Goal: Book appointment/travel/reservation

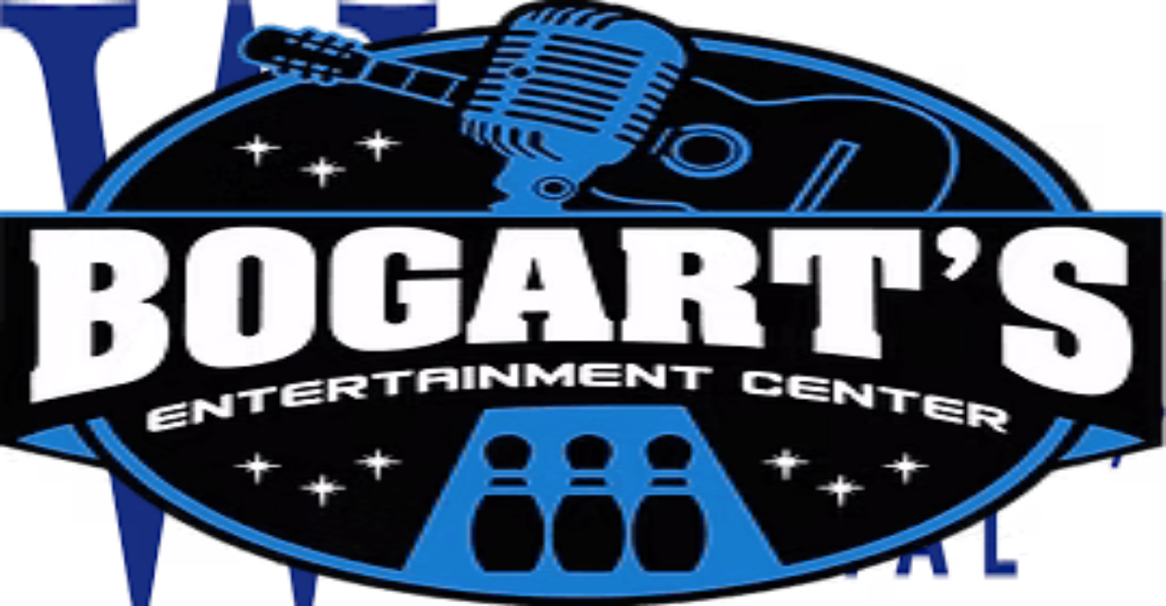
click at [77, 211] on link "Reserve now" at bounding box center [38, 202] width 77 height 15
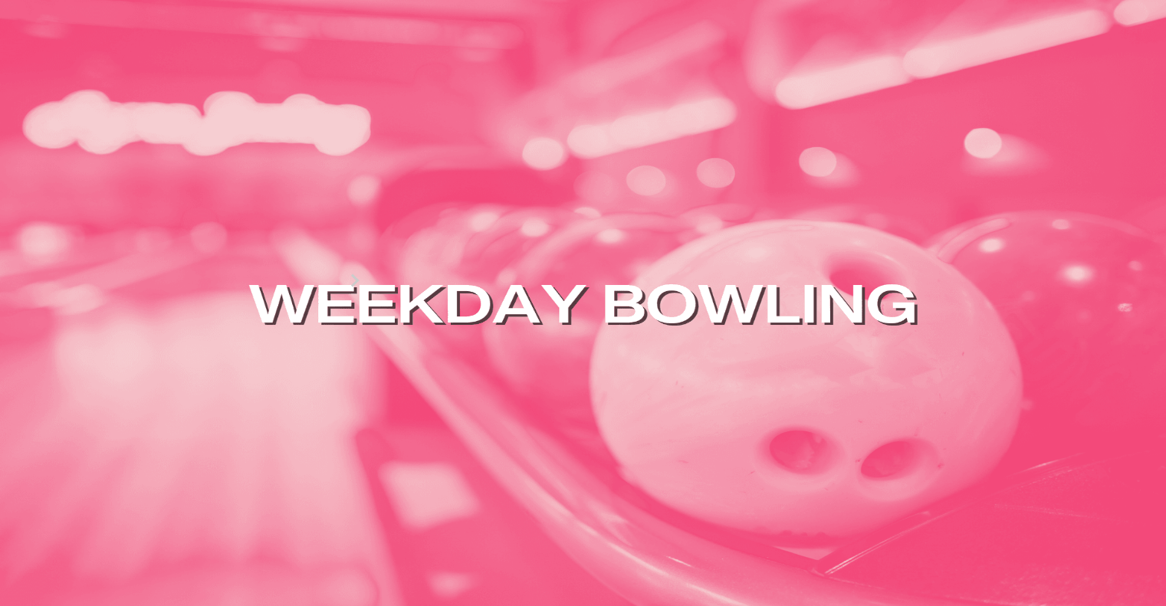
click at [152, 389] on div "19" at bounding box center [142, 379] width 21 height 21
click at [130, 183] on button at bounding box center [119, 175] width 21 height 16
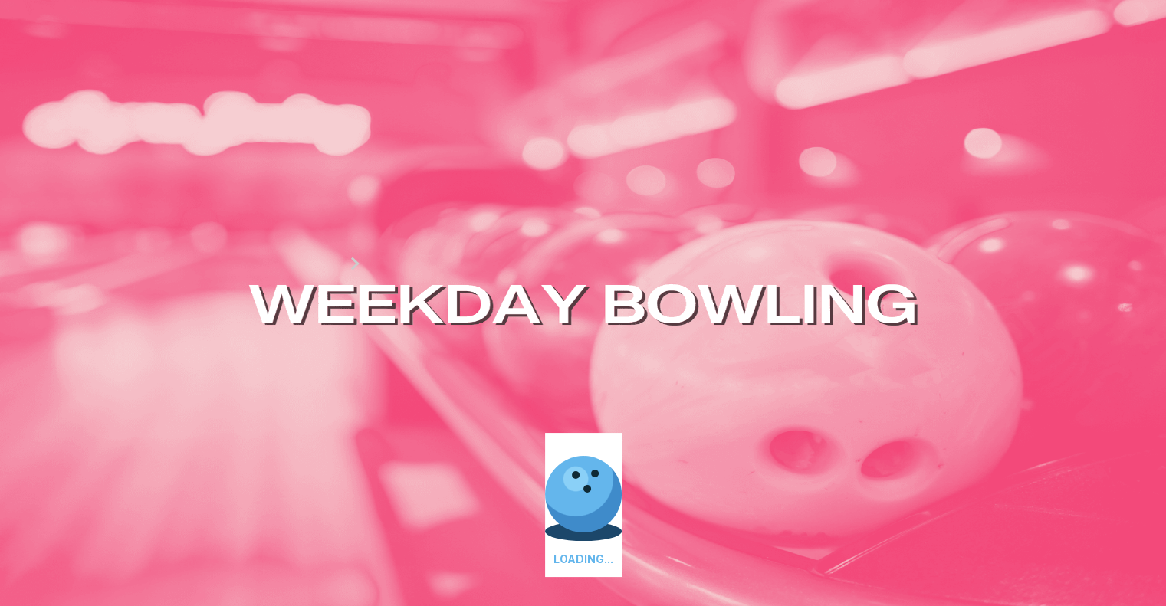
click at [150, 166] on button at bounding box center [140, 158] width 21 height 16
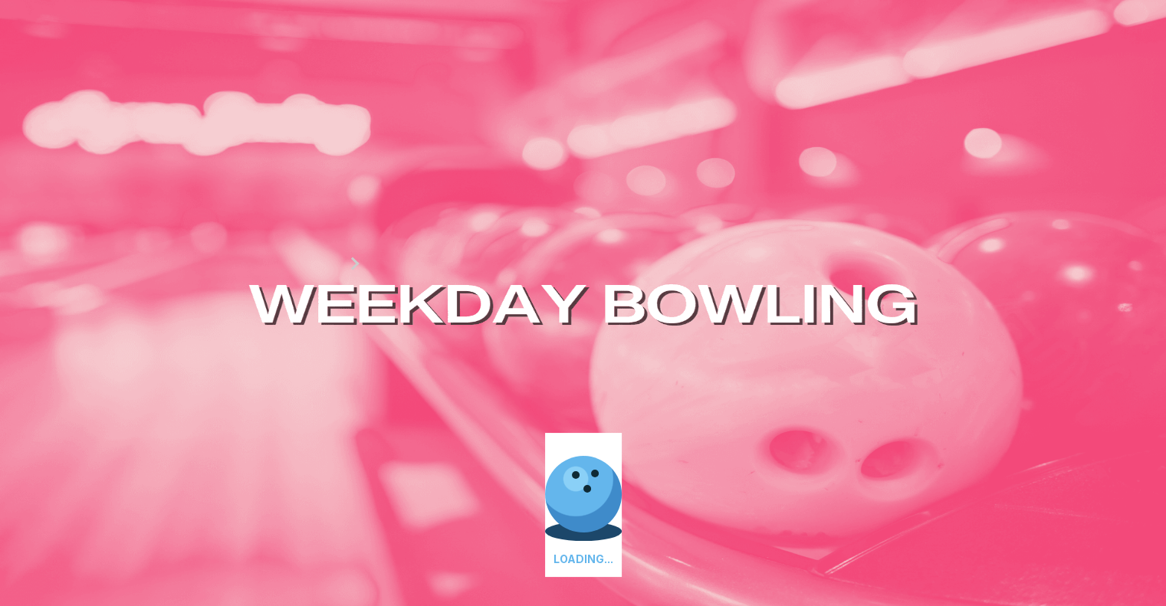
type input "*"
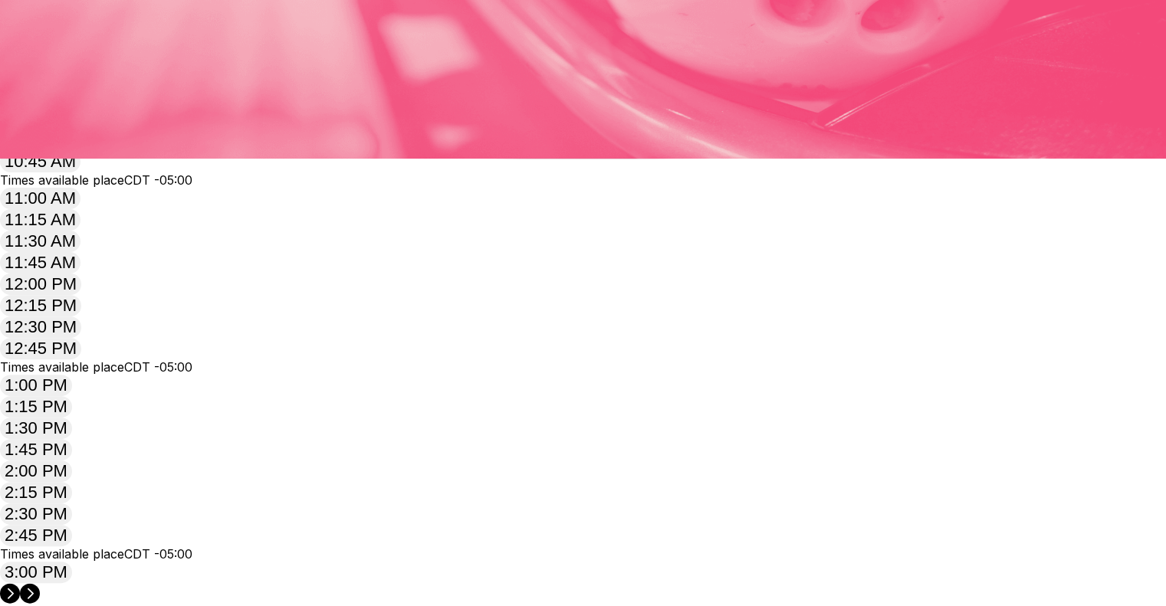
scroll to position [457, 0]
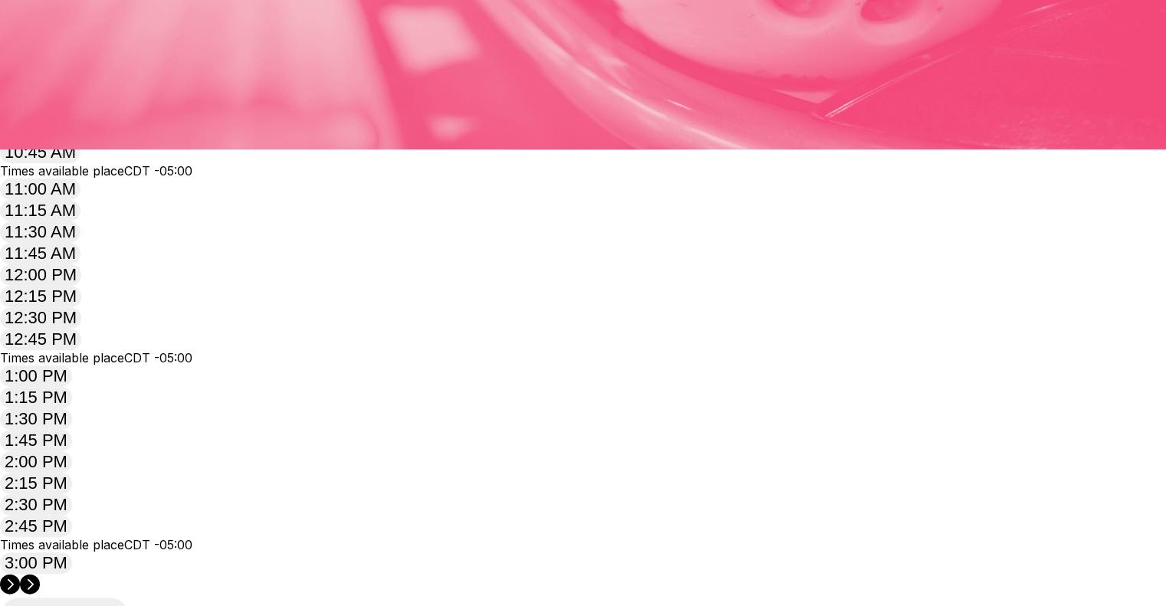
click at [40, 575] on circle at bounding box center [30, 585] width 20 height 20
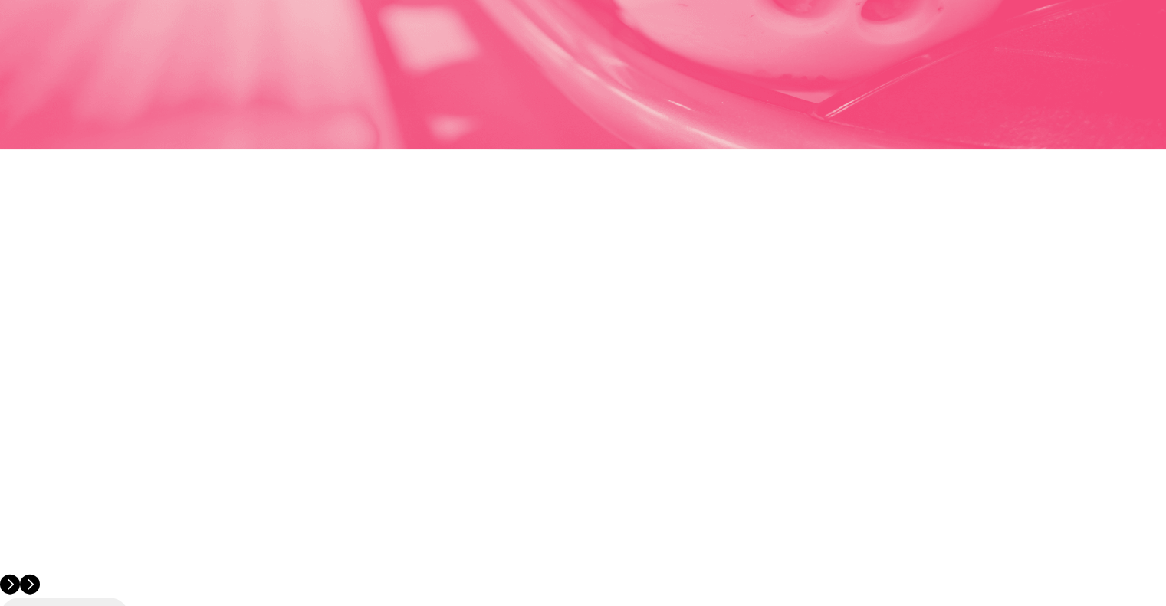
click at [40, 575] on circle at bounding box center [30, 585] width 20 height 20
click at [20, 575] on circle at bounding box center [10, 585] width 20 height 20
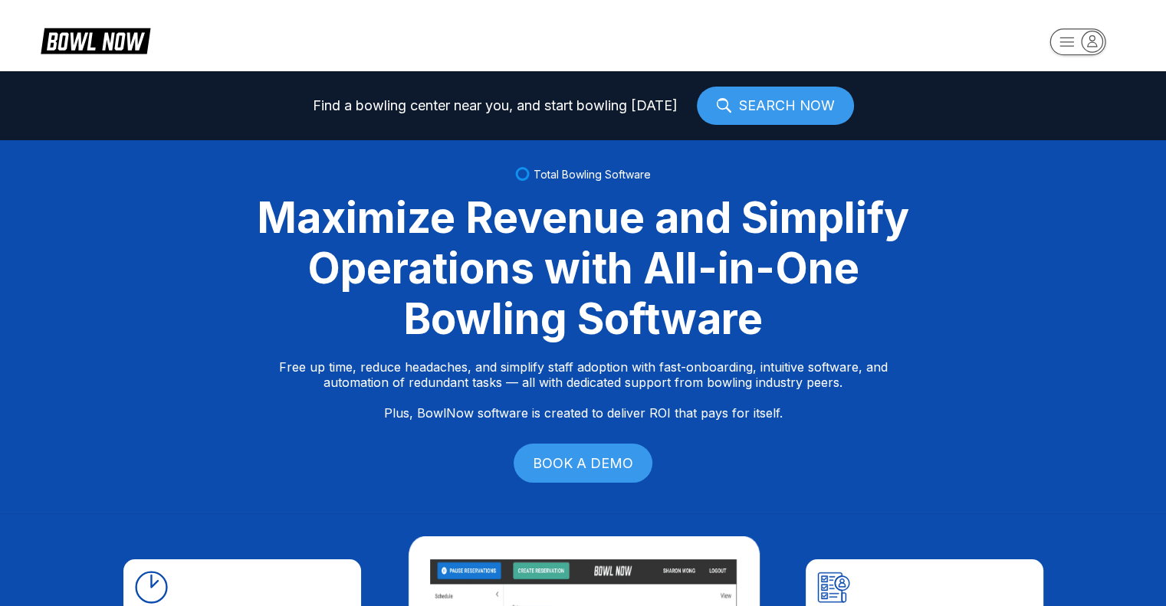
click at [763, 100] on link "SEARCH NOW" at bounding box center [775, 106] width 157 height 38
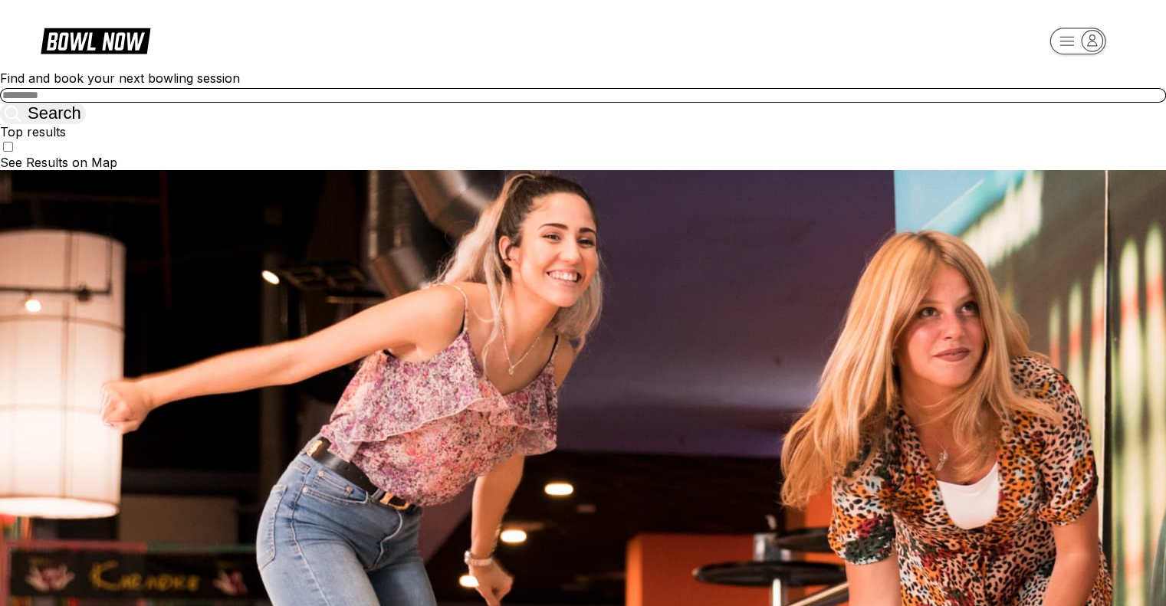
click at [567, 103] on input "text" at bounding box center [583, 95] width 1166 height 15
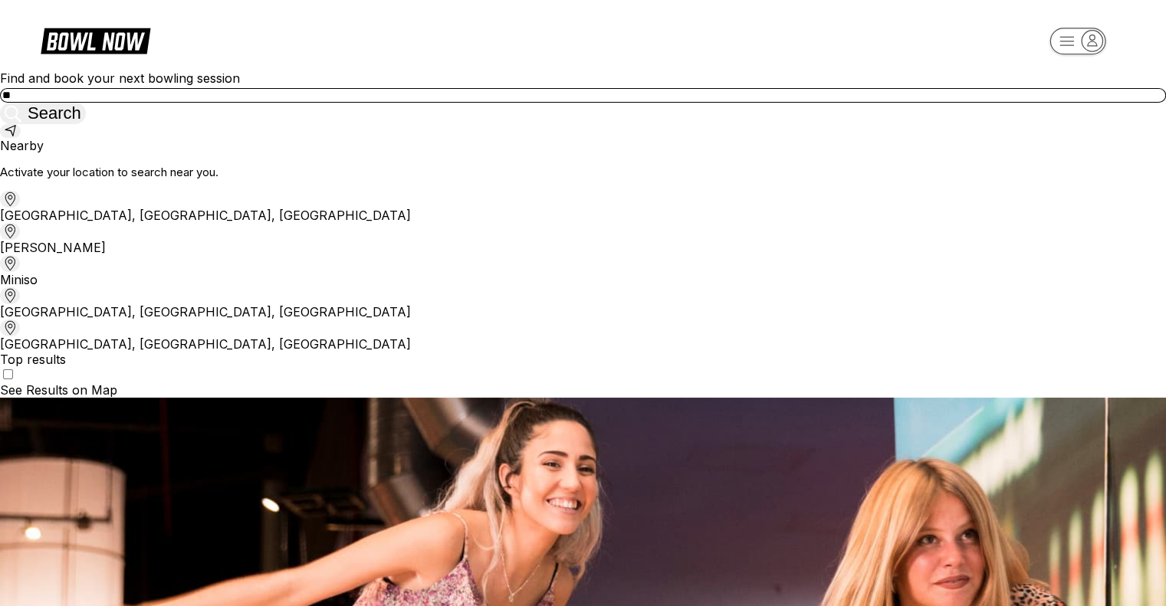
type input "*"
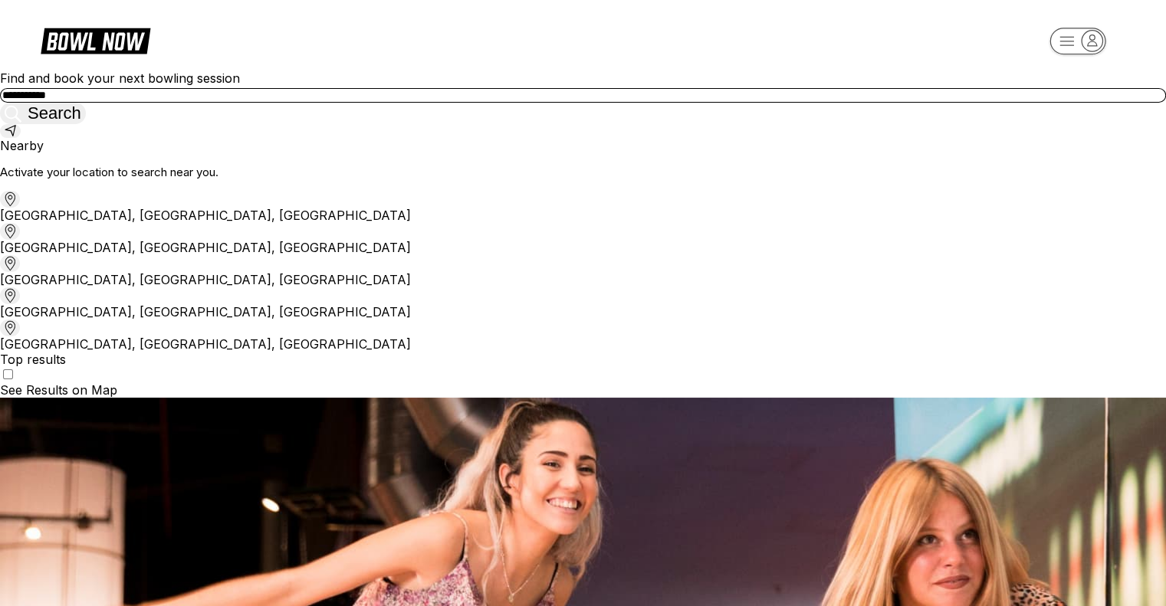
click at [493, 320] on div "[GEOGRAPHIC_DATA], [GEOGRAPHIC_DATA], [GEOGRAPHIC_DATA]" at bounding box center [583, 303] width 1166 height 32
type input "**********"
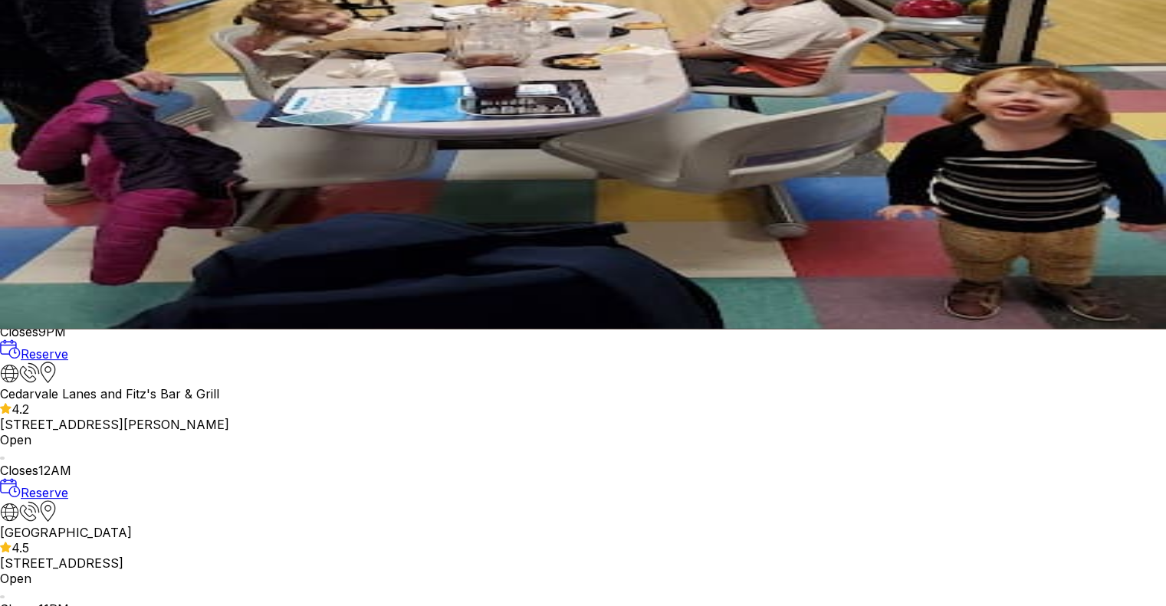
scroll to position [158, 0]
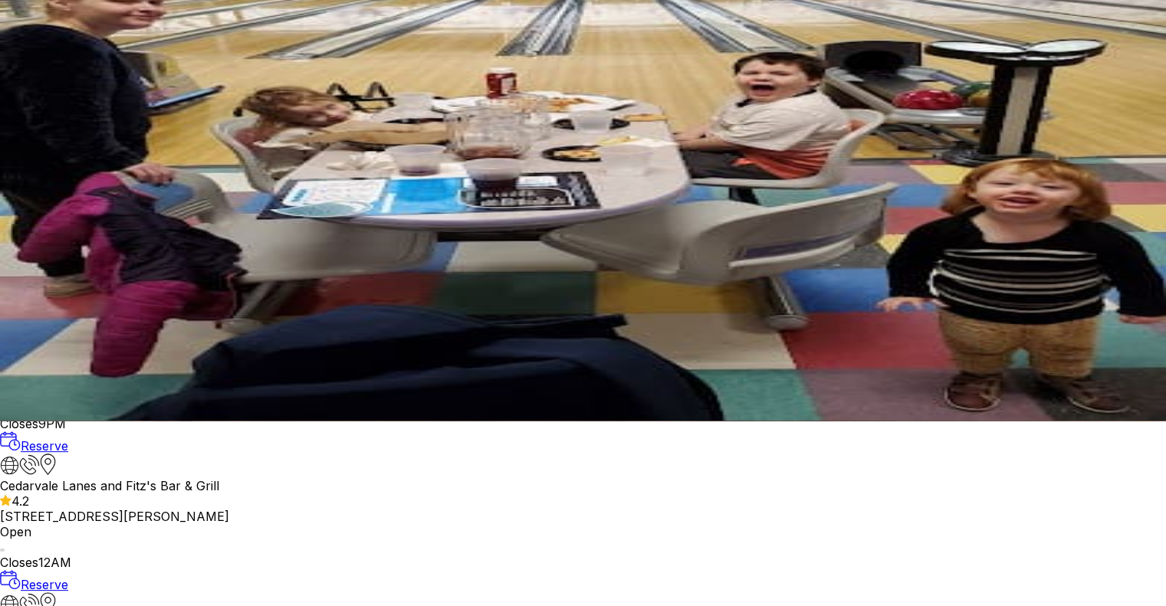
scroll to position [189, 0]
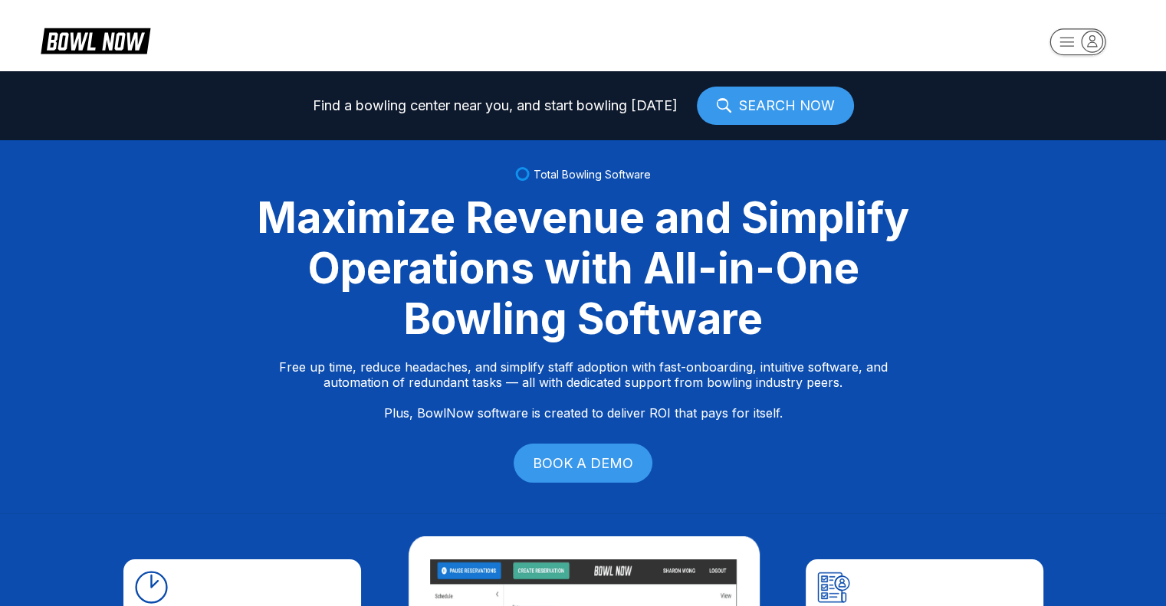
click at [747, 145] on div "Total Bowling Software Maximize Revenue and Simplify Operations with All-in-One…" at bounding box center [583, 326] width 1166 height 373
click at [734, 125] on div "Find a bowling center near you, and start bowling [DATE] SEARCH NOW" at bounding box center [583, 105] width 1166 height 69
click at [728, 115] on link "SEARCH NOW" at bounding box center [775, 106] width 157 height 38
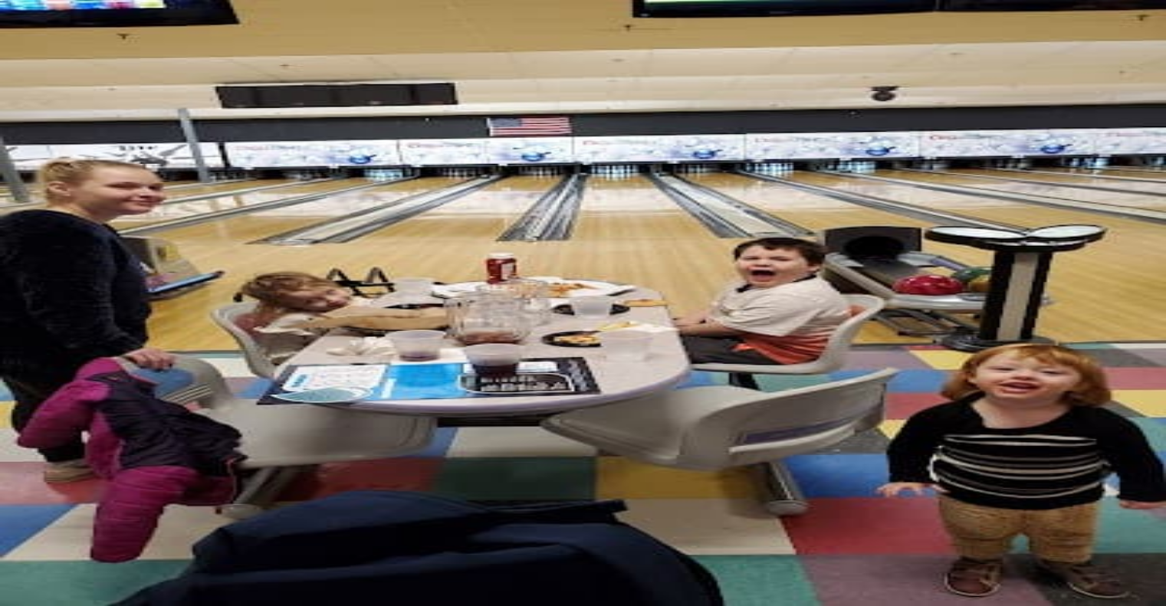
click at [426, 103] on input "text" at bounding box center [583, 95] width 1166 height 15
click at [471, 255] on div "[GEOGRAPHIC_DATA], [GEOGRAPHIC_DATA], [GEOGRAPHIC_DATA]" at bounding box center [583, 239] width 1166 height 32
type input "**********"
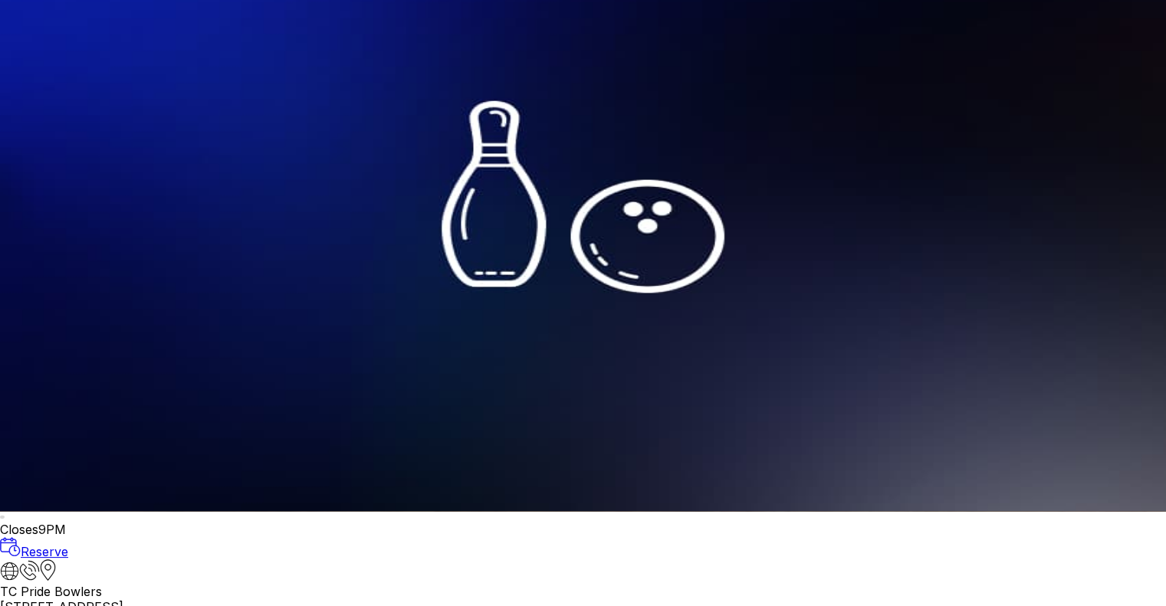
scroll to position [123, 0]
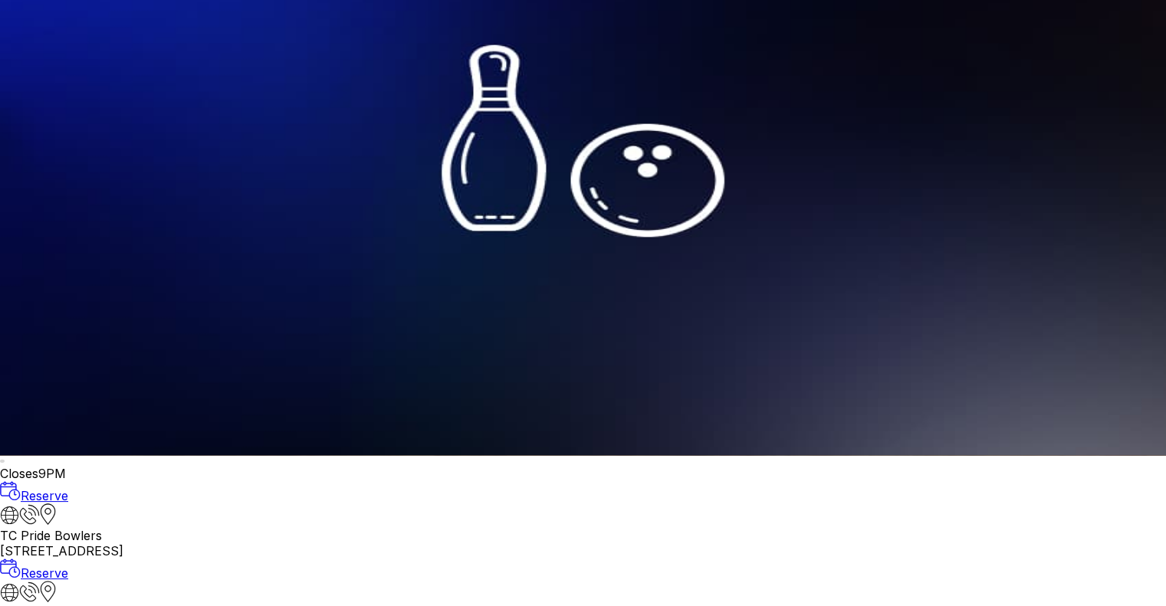
scroll to position [153, 0]
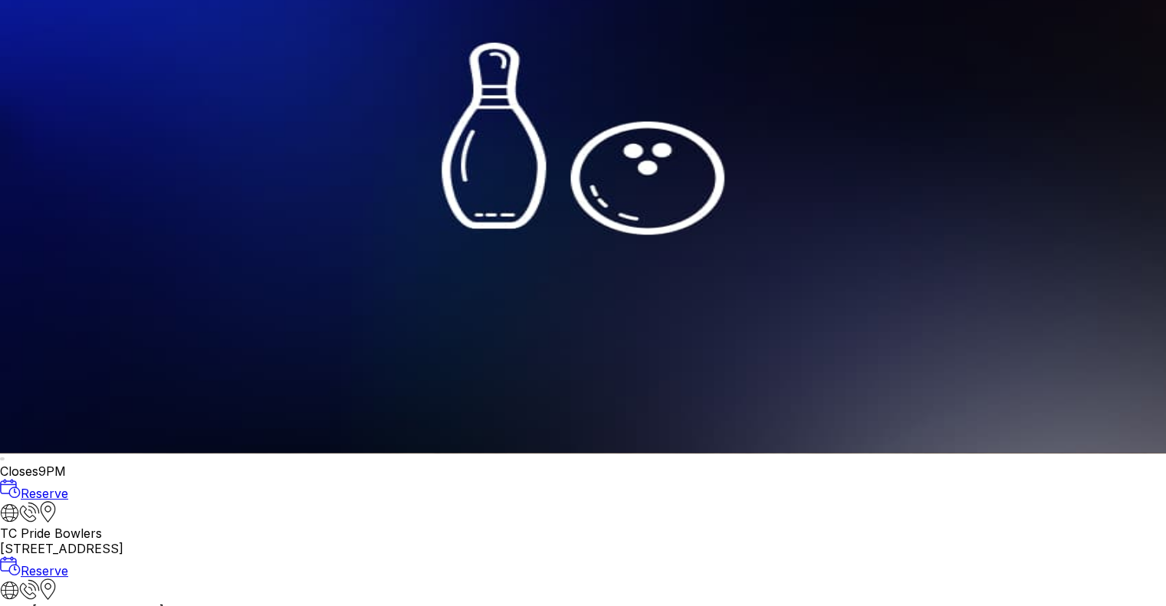
drag, startPoint x: 327, startPoint y: 369, endPoint x: 315, endPoint y: 278, distance: 92.0
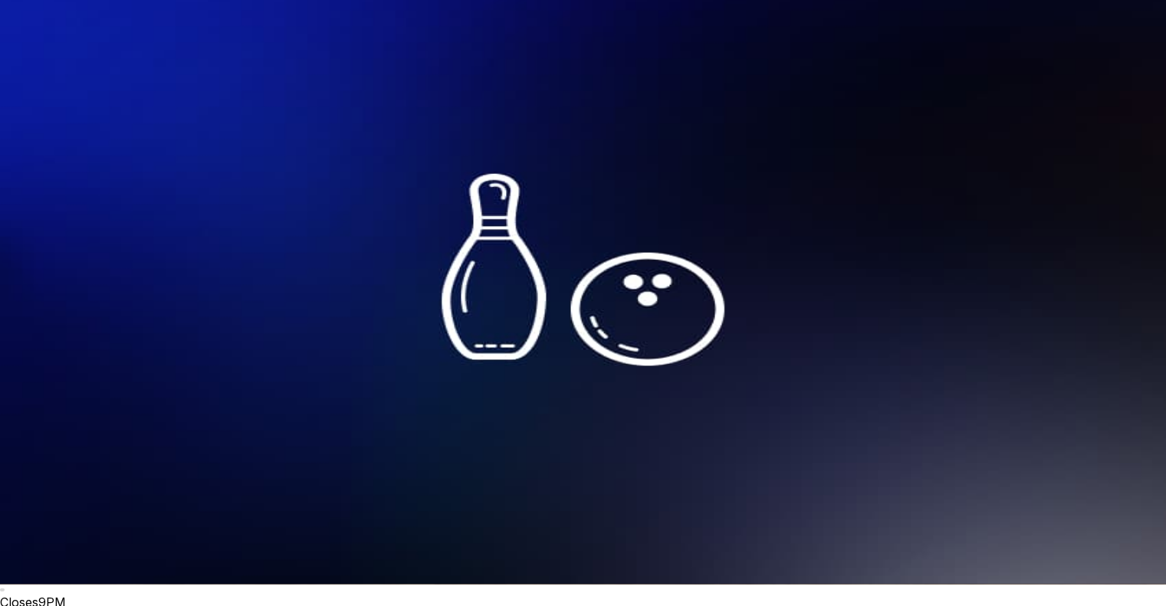
scroll to position [0, 0]
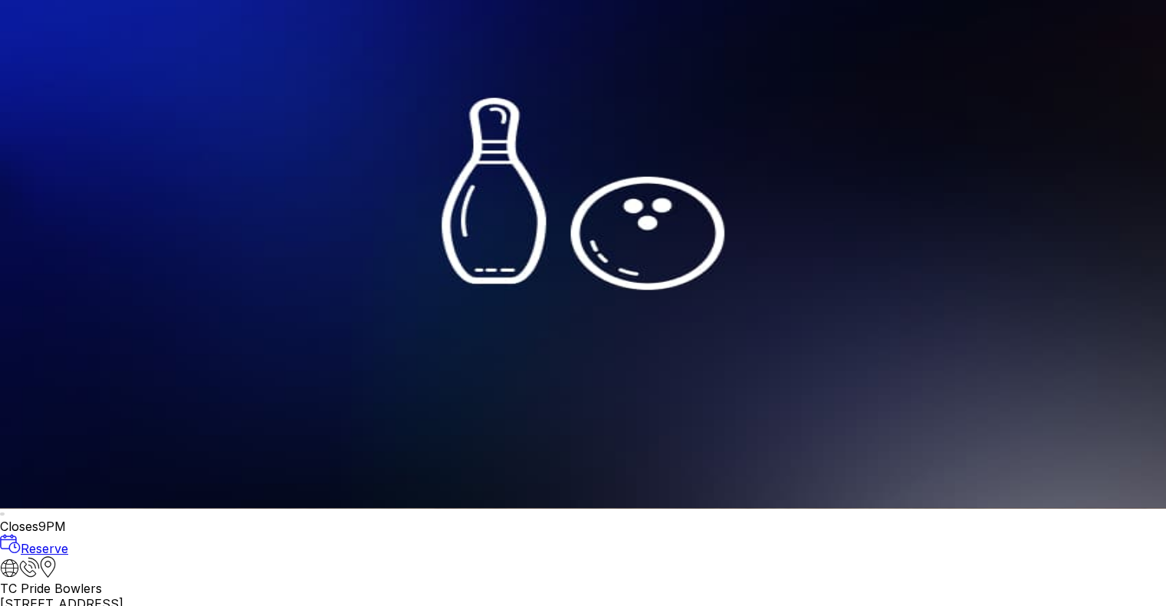
scroll to position [184, 0]
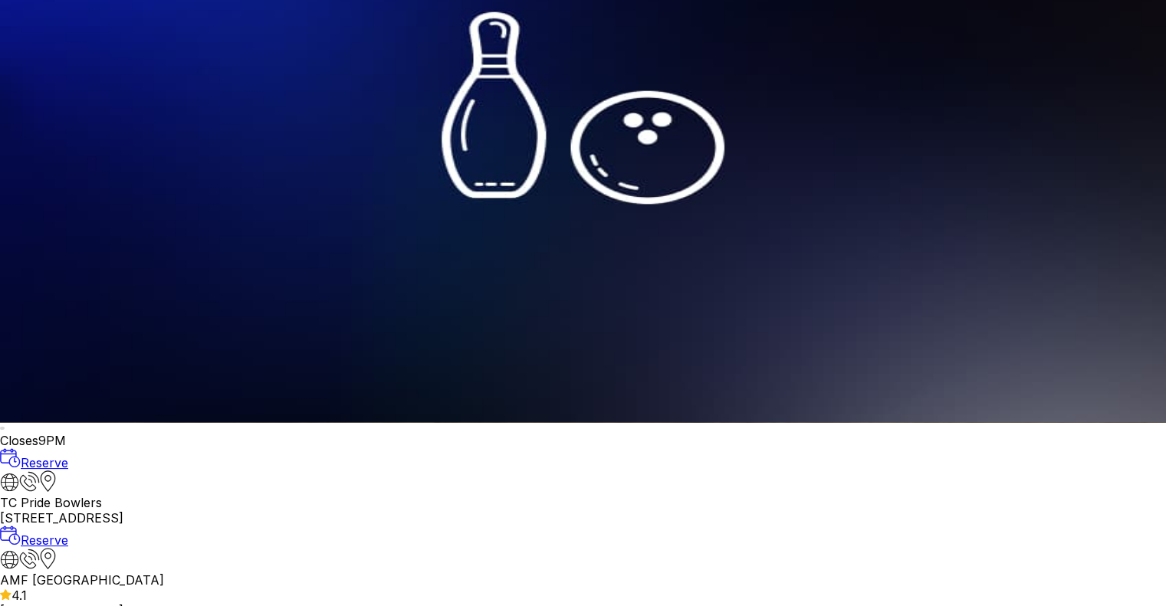
click at [78, 368] on img at bounding box center [583, 119] width 1166 height 606
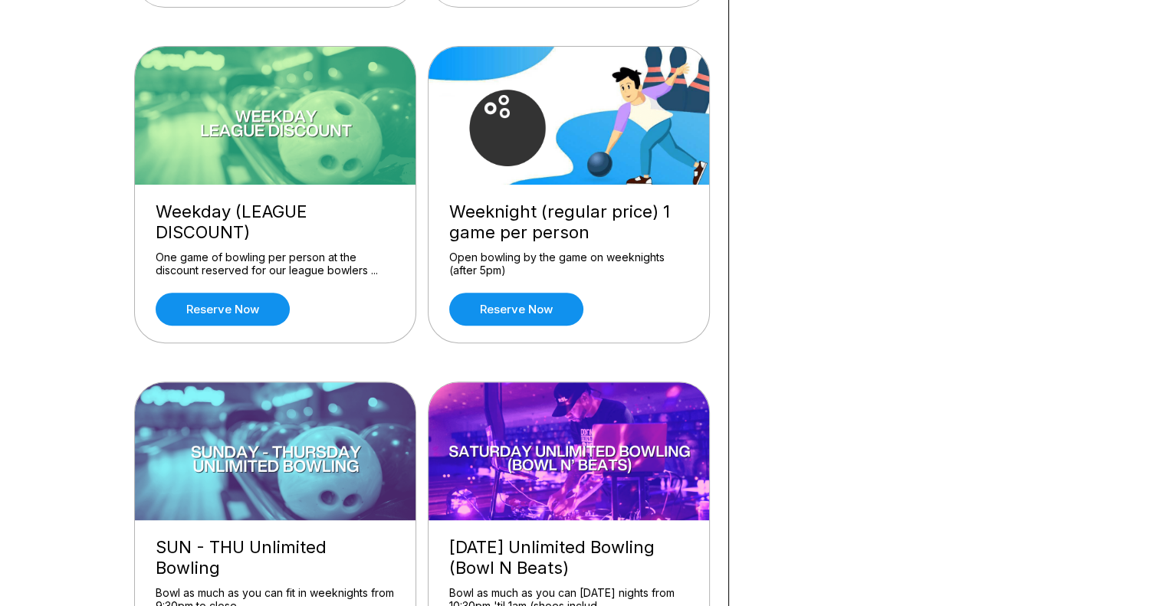
scroll to position [451, 0]
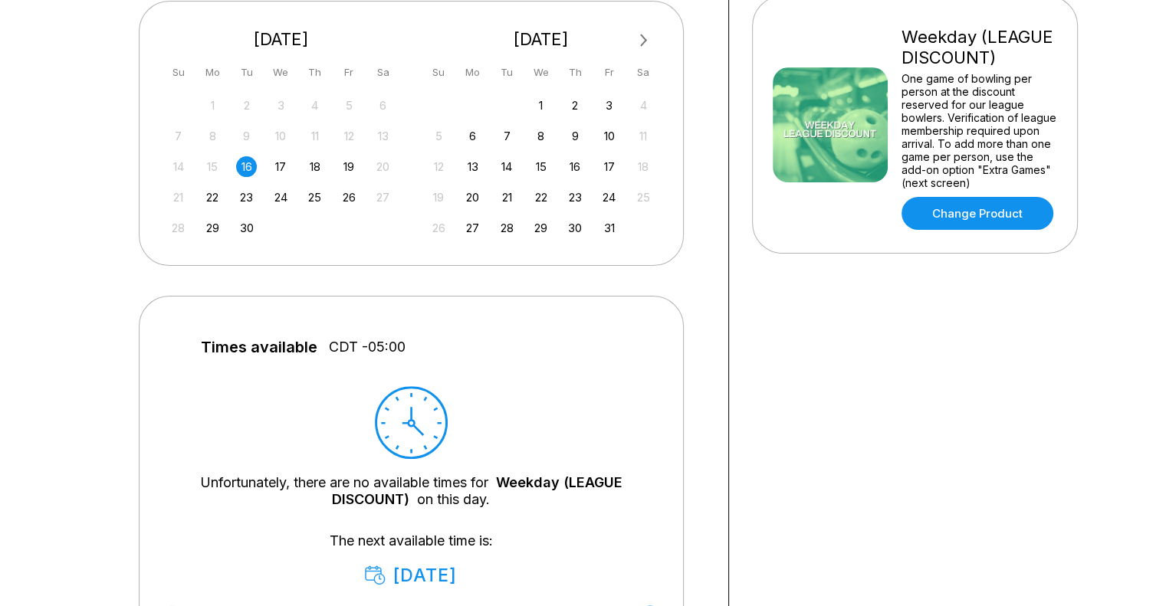
scroll to position [358, 0]
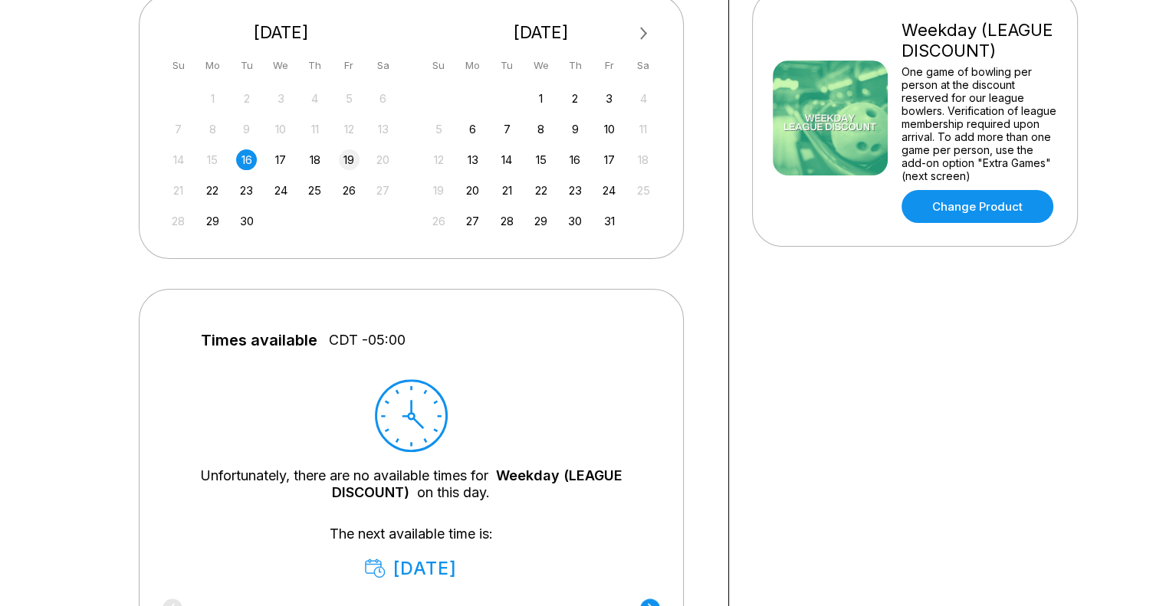
click at [345, 159] on div "19" at bounding box center [349, 159] width 21 height 21
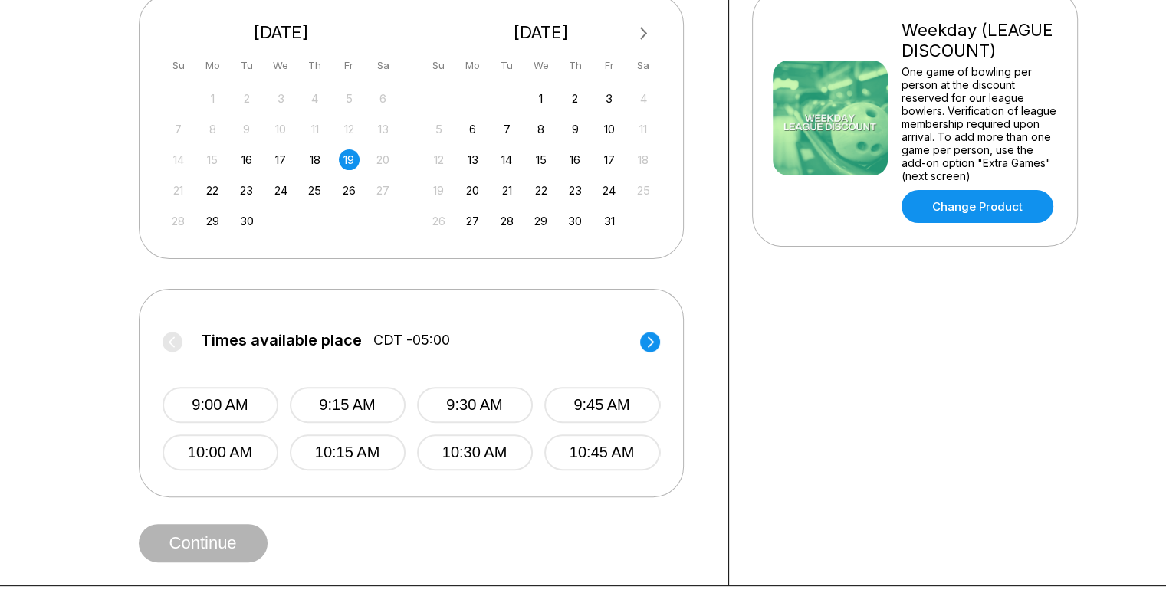
click at [656, 343] on circle at bounding box center [650, 342] width 20 height 20
click at [651, 344] on circle at bounding box center [650, 342] width 20 height 20
